Goal: Navigation & Orientation: Find specific page/section

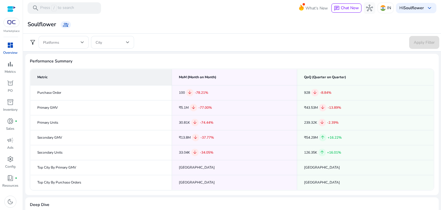
scroll to position [71, 0]
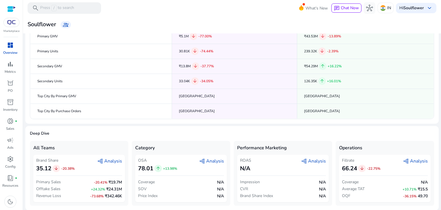
click at [6, 49] on div "dashboard" at bounding box center [10, 45] width 16 height 9
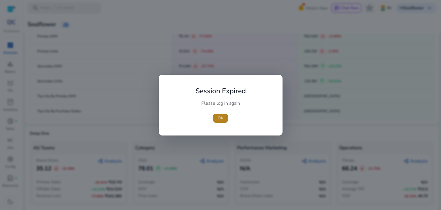
click at [221, 116] on span "OK" at bounding box center [221, 118] width 6 height 6
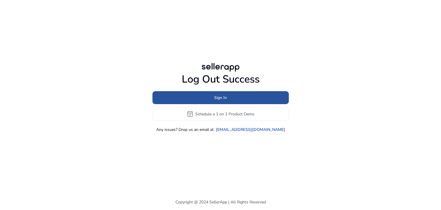
click at [251, 96] on span at bounding box center [221, 98] width 136 height 14
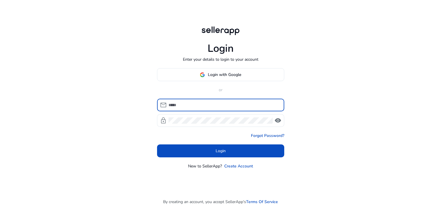
type input "**********"
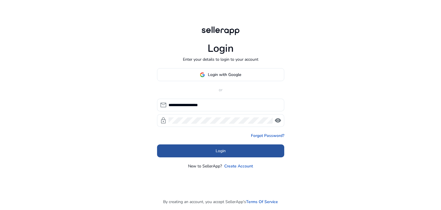
click at [207, 149] on span at bounding box center [220, 151] width 127 height 14
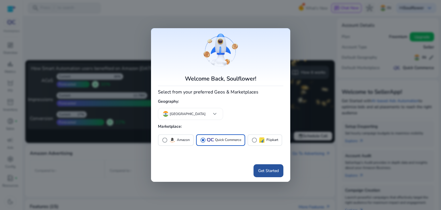
click at [272, 168] on span "Get Started" at bounding box center [268, 171] width 21 height 6
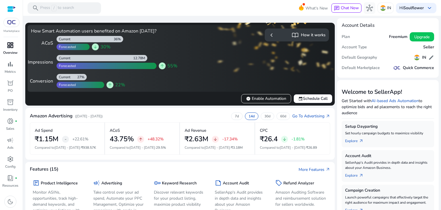
click at [1, 49] on link "dashboard Overview" at bounding box center [10, 50] width 20 height 19
